Goal: Check status

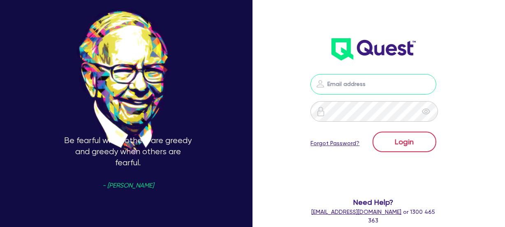
type input "[EMAIL_ADDRESS][DOMAIN_NAME]"
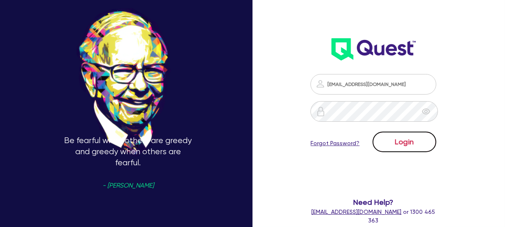
click at [427, 148] on button "Login" at bounding box center [405, 142] width 64 height 21
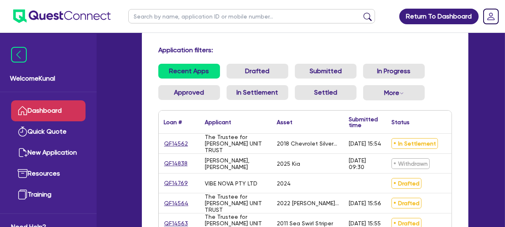
scroll to position [74, 0]
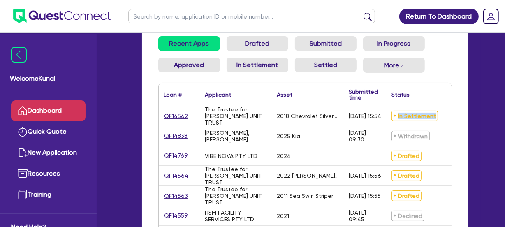
drag, startPoint x: 396, startPoint y: 115, endPoint x: 435, endPoint y: 116, distance: 38.3
click at [435, 116] on div "In Settlement" at bounding box center [423, 116] width 72 height 20
click at [407, 116] on span "In Settlement" at bounding box center [415, 116] width 46 height 11
click at [417, 112] on span "In Settlement" at bounding box center [415, 116] width 46 height 11
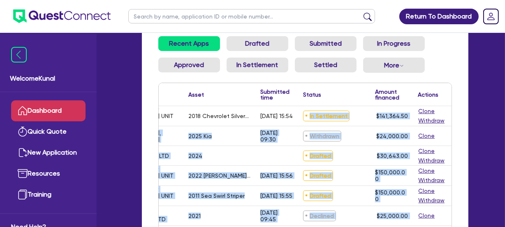
drag, startPoint x: 395, startPoint y: 114, endPoint x: 461, endPoint y: 125, distance: 66.3
click at [461, 125] on div "Application filters: Recent Apps Drafted Submitted In Progress Approved In Sett…" at bounding box center [305, 143] width 327 height 283
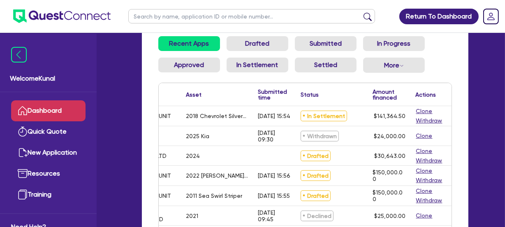
click at [339, 100] on div "Status ▲" at bounding box center [332, 94] width 72 height 23
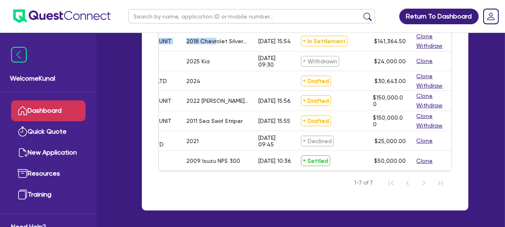
scroll to position [0, 0]
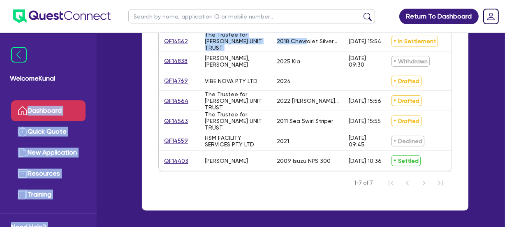
drag, startPoint x: 214, startPoint y: 38, endPoint x: 91, endPoint y: 36, distance: 123.0
click at [91, 36] on div "Welcome Kunal Dashboard Quick Quote New Application Resources Training Need Hel…" at bounding box center [252, 56] width 456 height 410
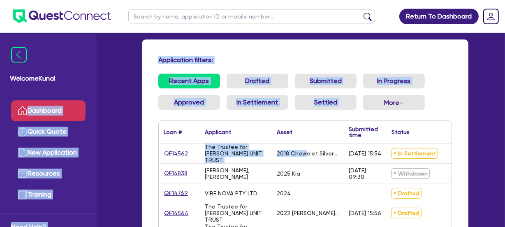
click at [247, 148] on div "The Trustee for [PERSON_NAME] UNIT TRUST" at bounding box center [236, 154] width 62 height 20
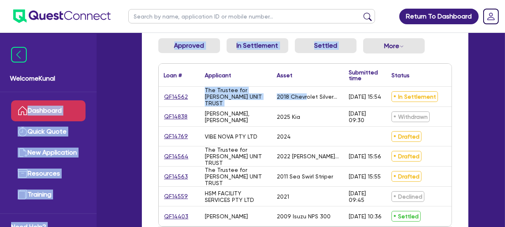
scroll to position [112, 0]
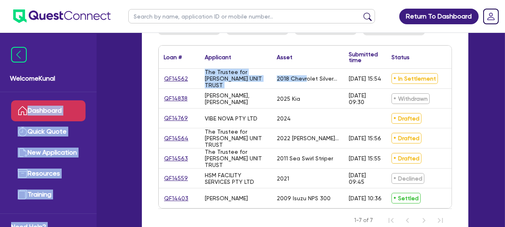
click at [220, 80] on div "The Trustee for [PERSON_NAME] UNIT TRUST" at bounding box center [236, 79] width 62 height 20
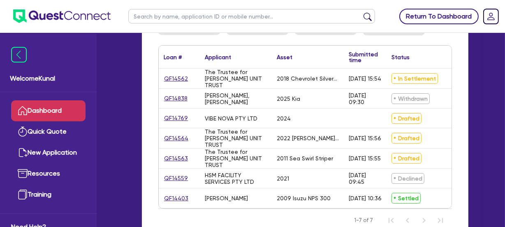
click at [456, 19] on link "Return To Dashboard" at bounding box center [438, 17] width 79 height 16
